Goal: Transaction & Acquisition: Purchase product/service

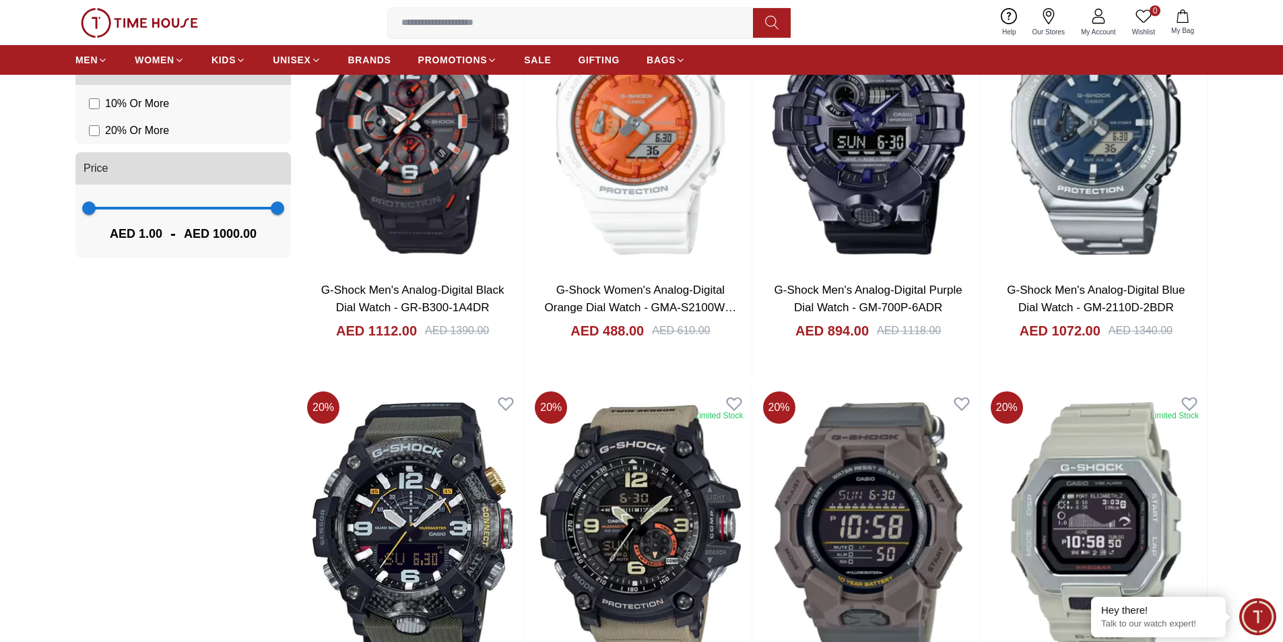
scroll to position [1078, 0]
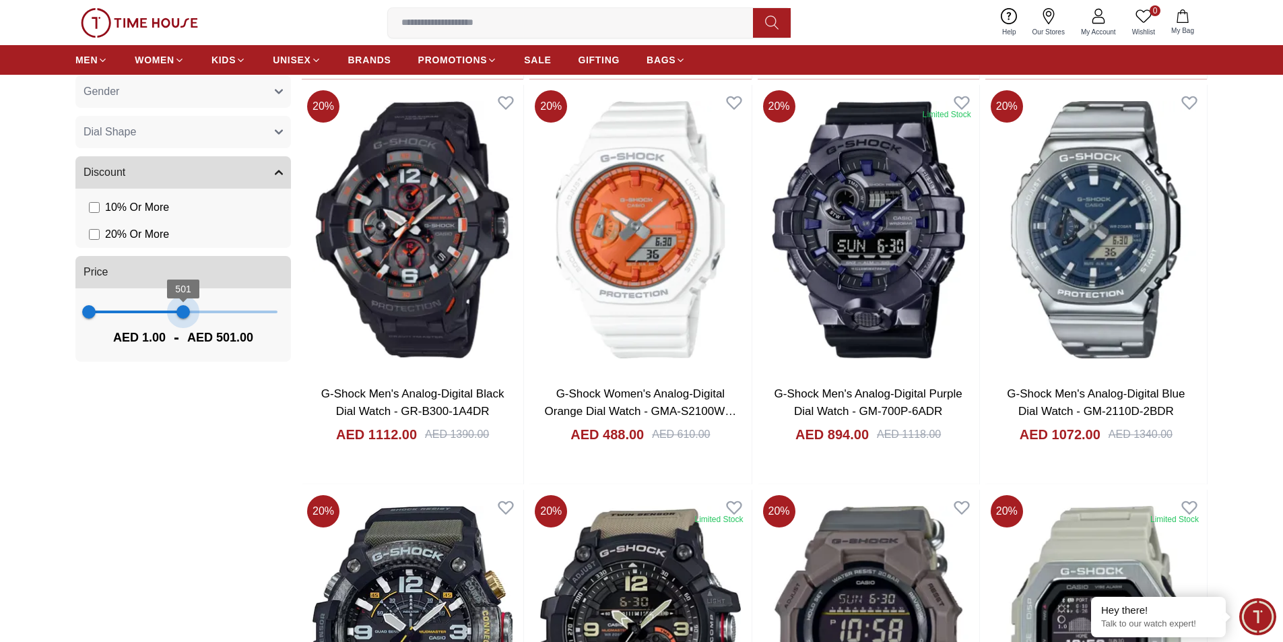
type input "***"
drag, startPoint x: 275, startPoint y: 315, endPoint x: 184, endPoint y: 327, distance: 91.6
click at [184, 327] on div "1 504 AED 1.00 - AED 504.00" at bounding box center [183, 324] width 216 height 73
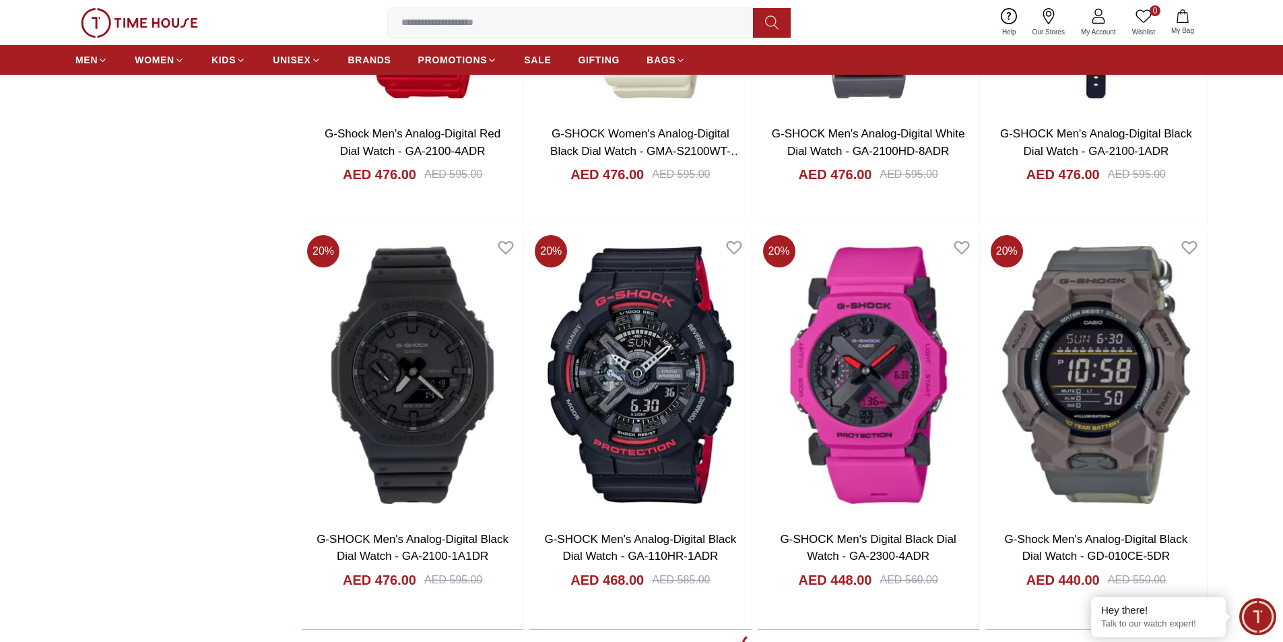
scroll to position [2223, 0]
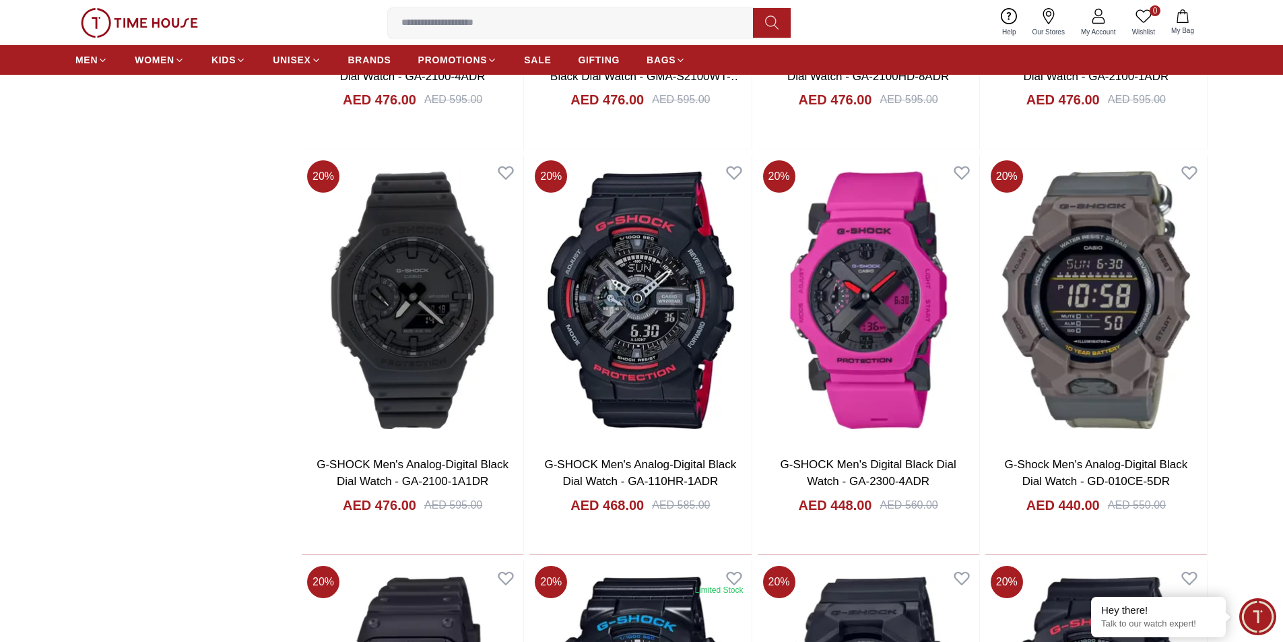
scroll to position [2021, 0]
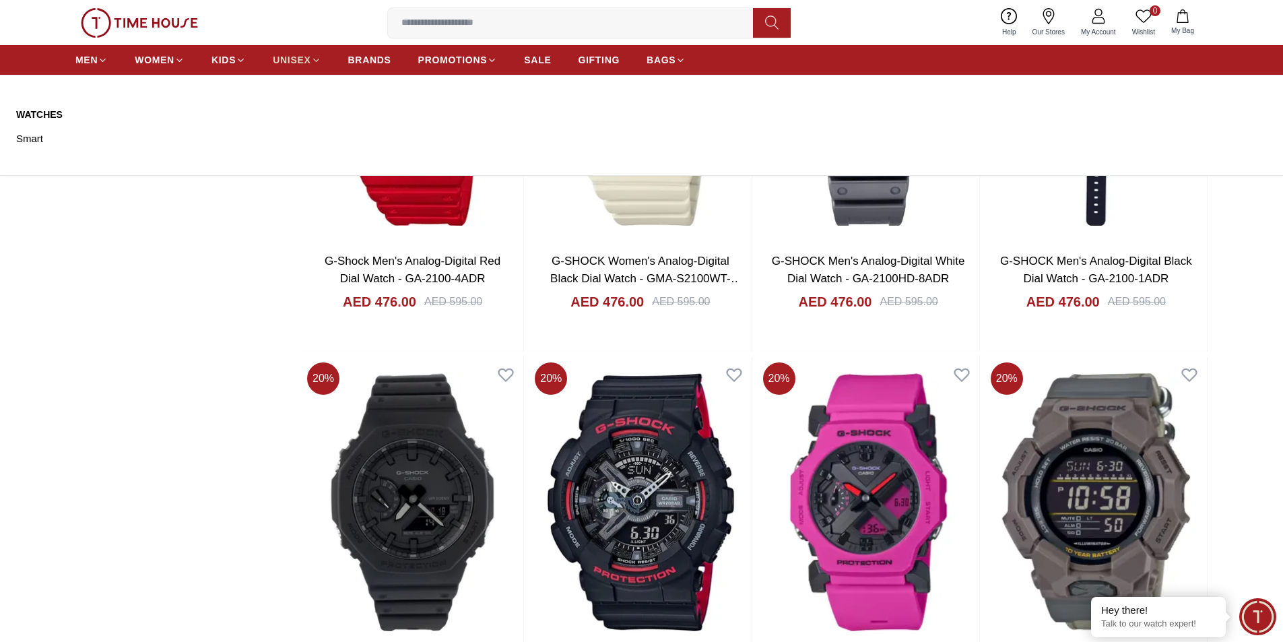
click at [315, 60] on icon at bounding box center [315, 60] width 5 height 3
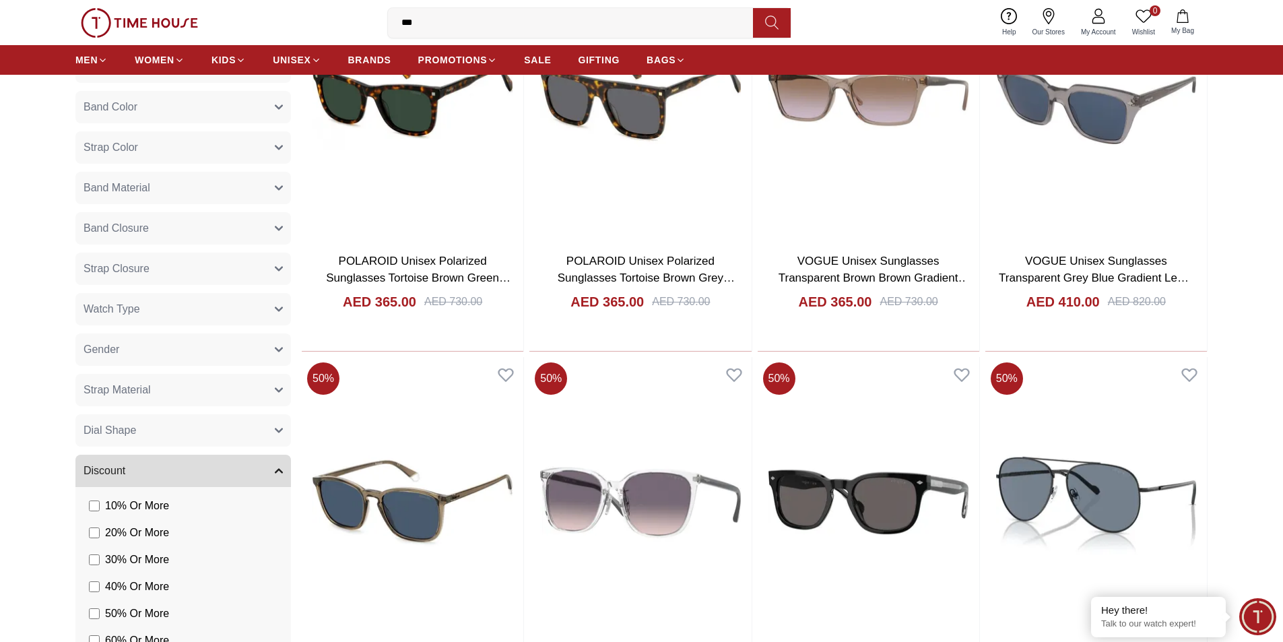
scroll to position [674, 0]
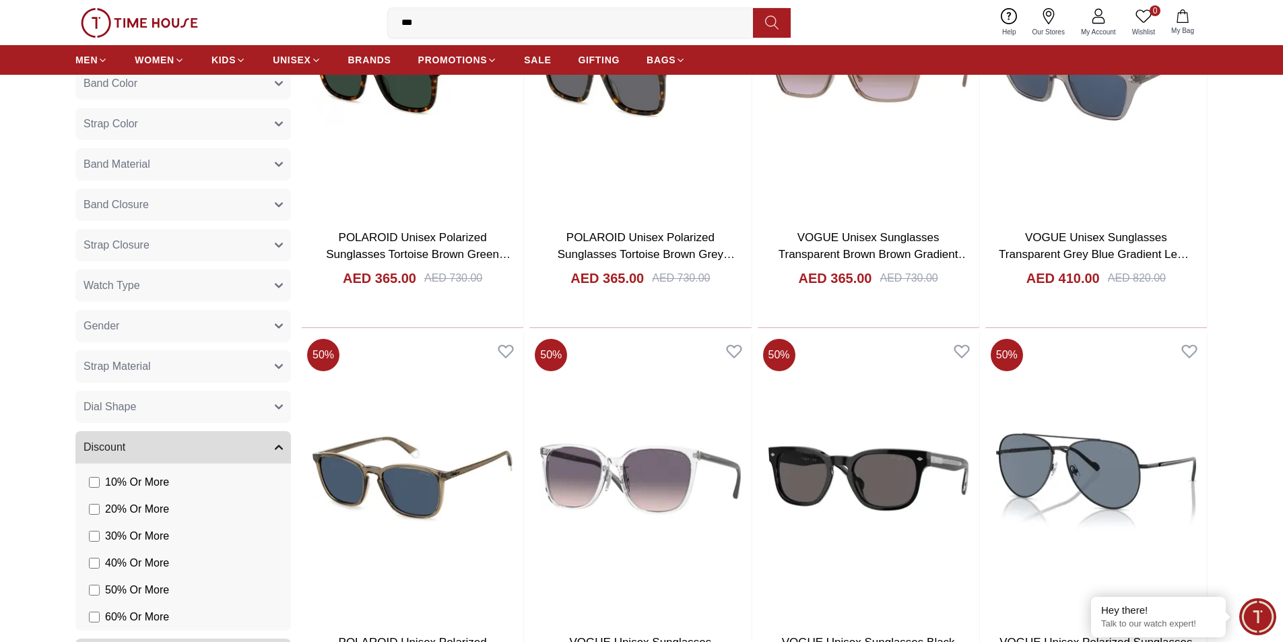
click at [166, 320] on button "Gender" at bounding box center [183, 326] width 216 height 32
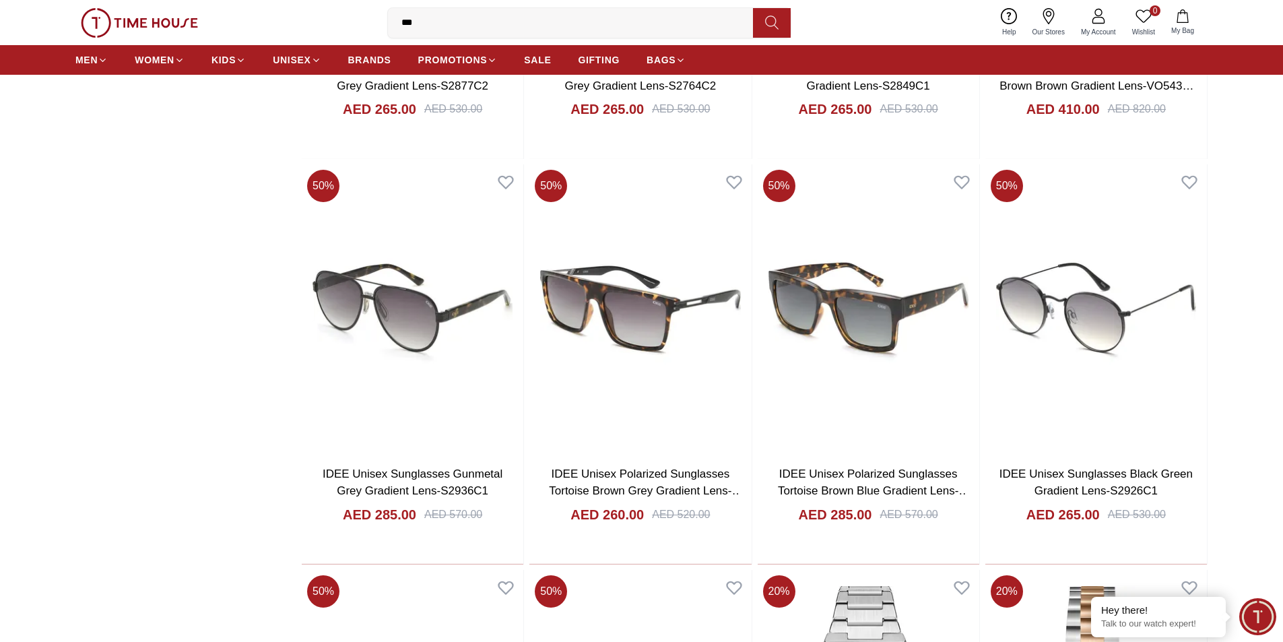
scroll to position [2057, 0]
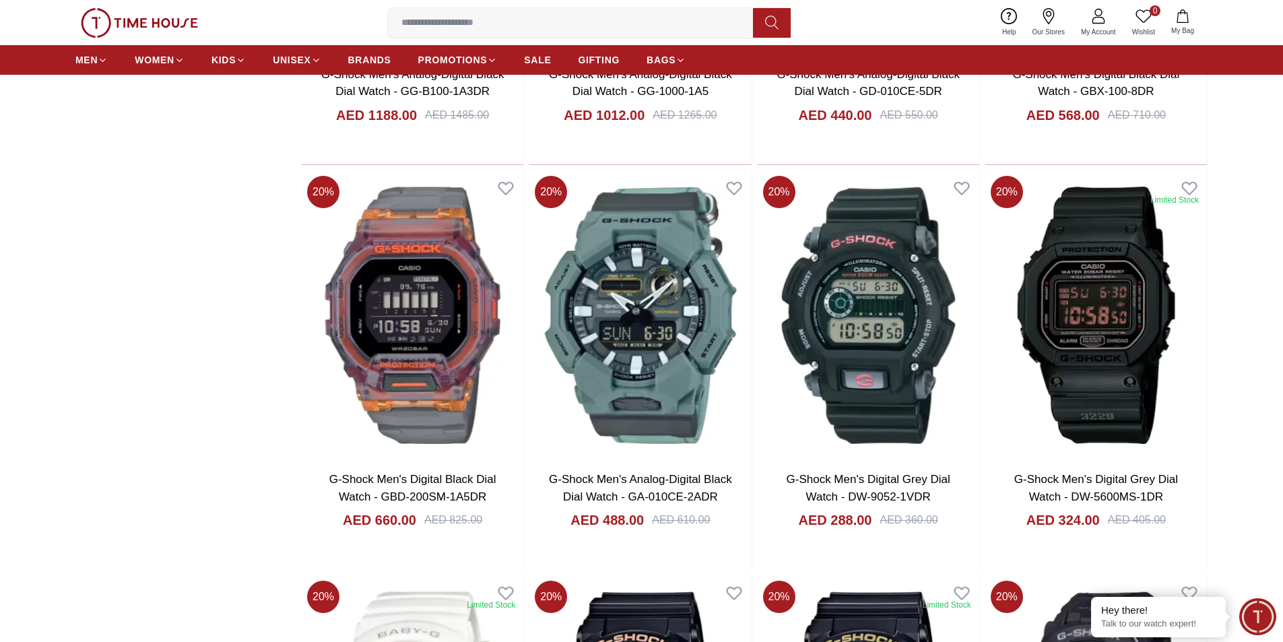
scroll to position [1078, 0]
